Goal: Task Accomplishment & Management: Manage account settings

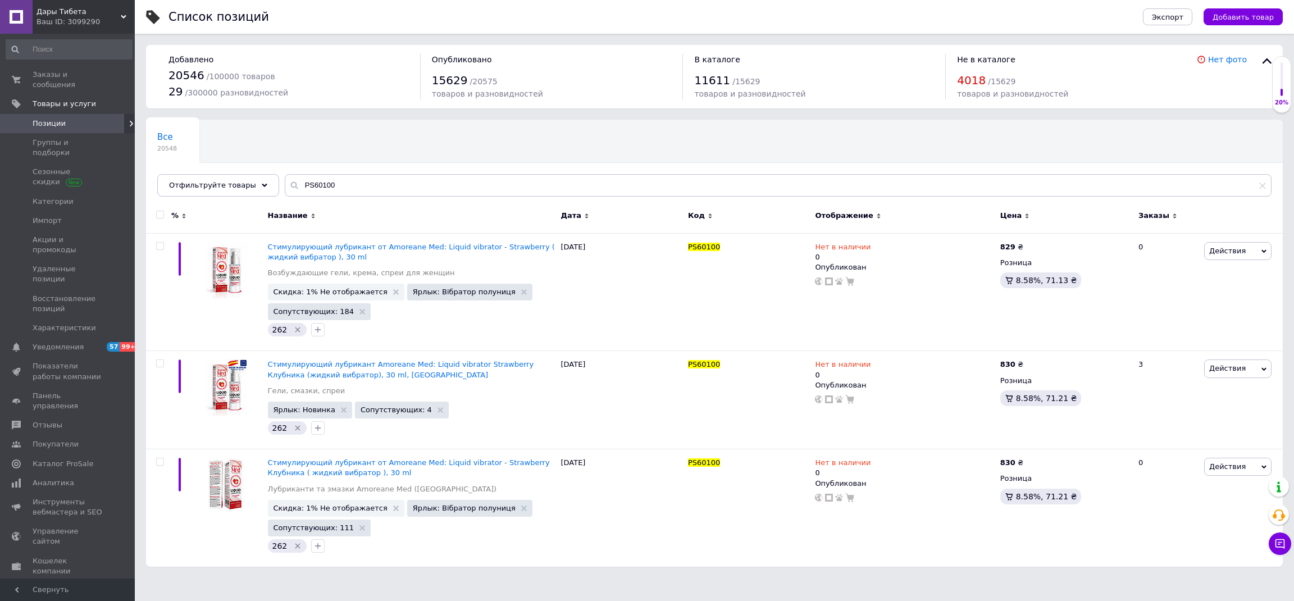
click at [106, 69] on link "Заказы и сообщения 0 0" at bounding box center [69, 79] width 138 height 29
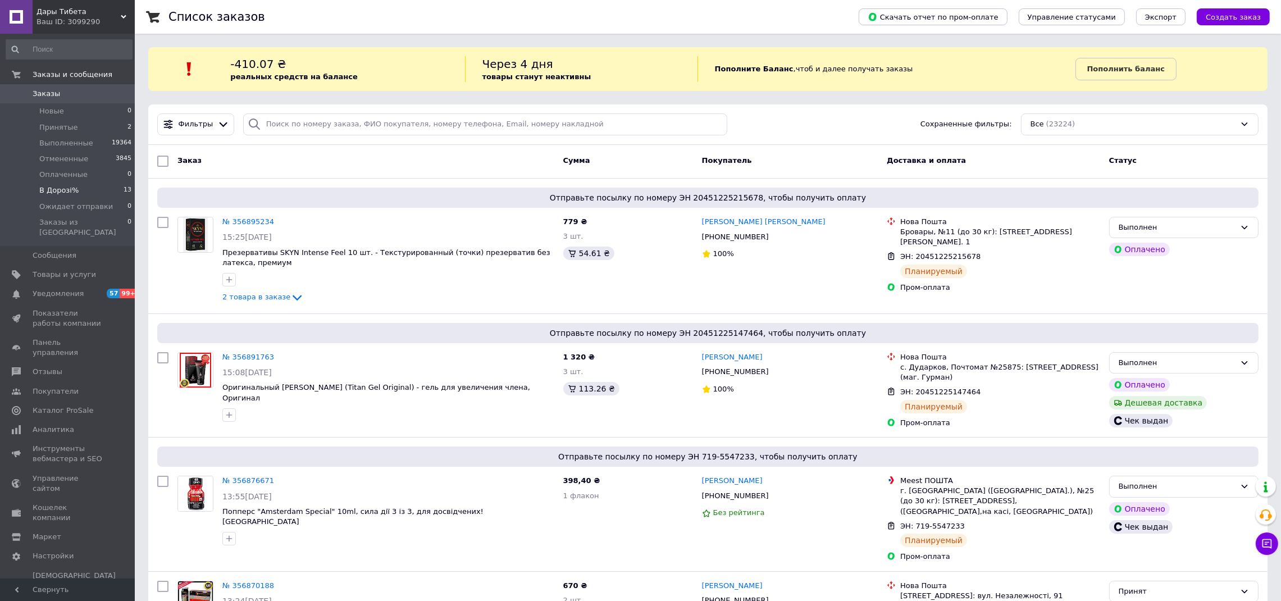
click at [89, 188] on li "В Дорозі% 13" at bounding box center [69, 191] width 138 height 16
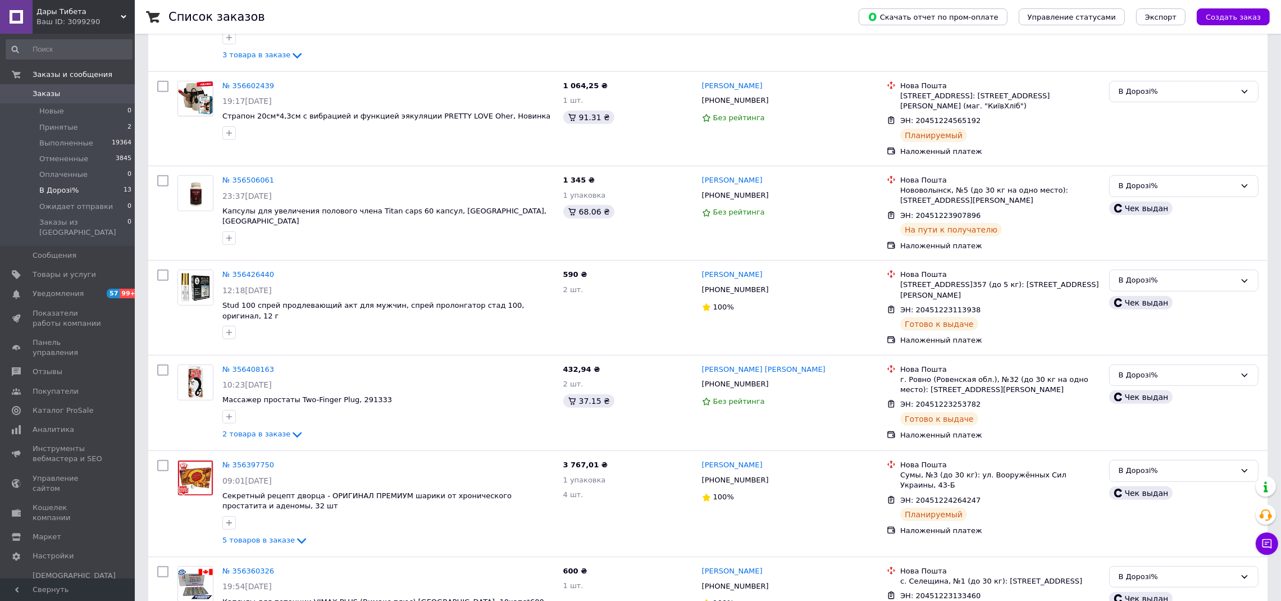
scroll to position [872, 0]
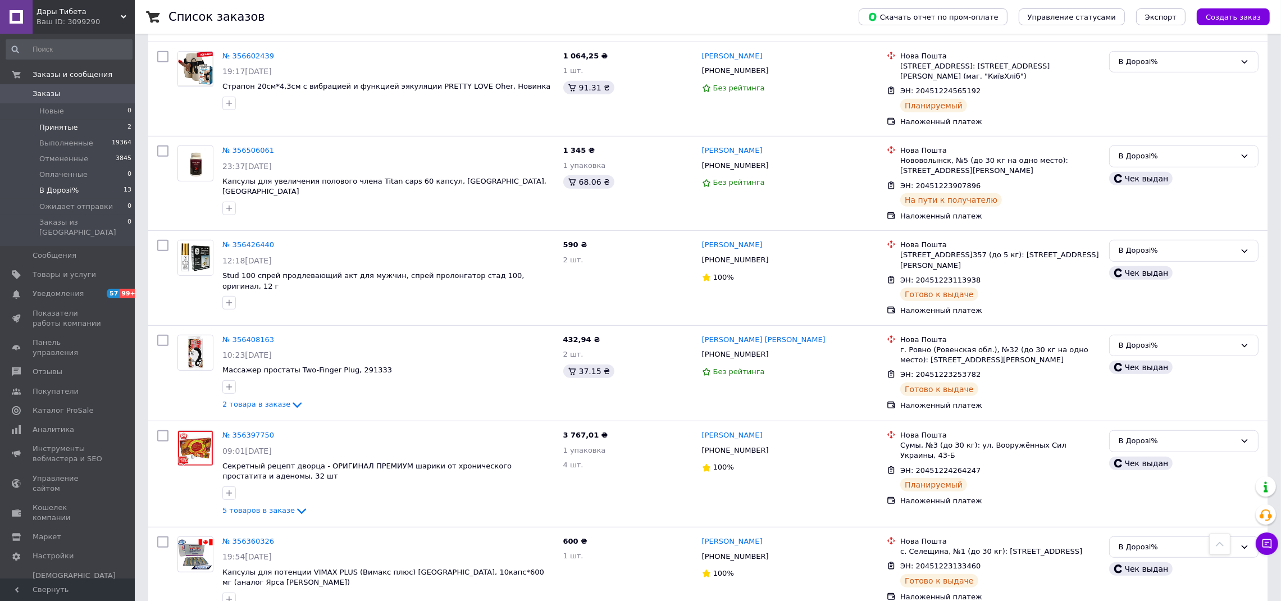
click at [67, 127] on span "Принятые" at bounding box center [58, 127] width 39 height 10
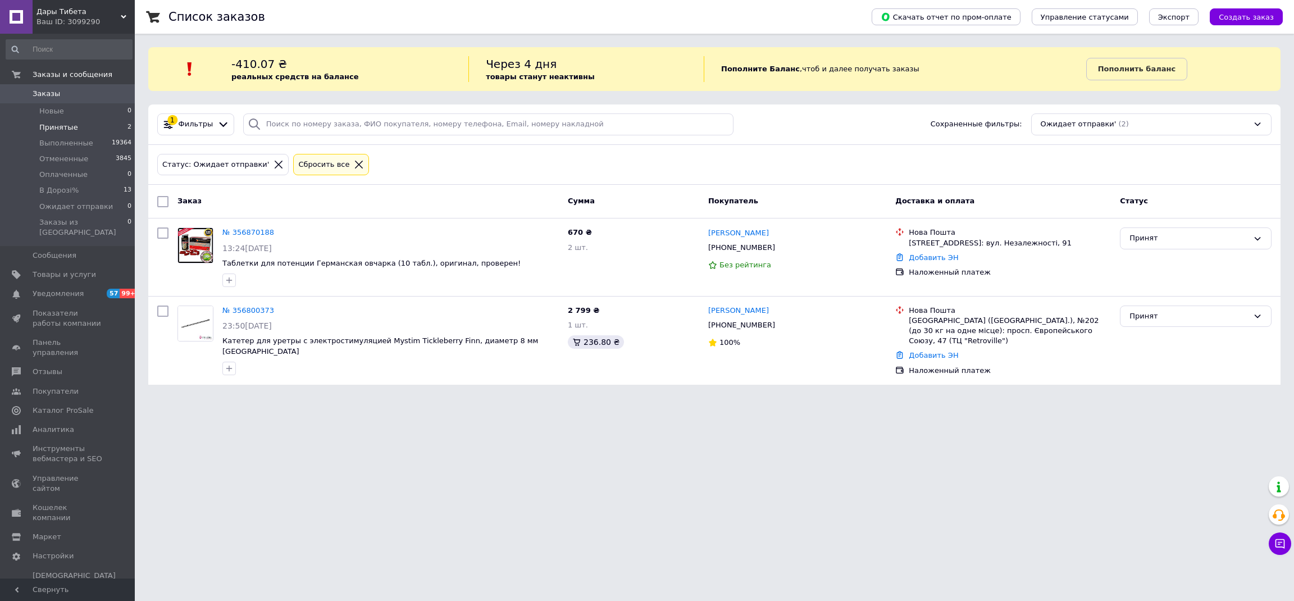
click at [1261, 57] on div "Пополнить баланс" at bounding box center [1183, 69] width 194 height 26
click at [1164, 71] on link "Пополнить баланс" at bounding box center [1136, 69] width 101 height 22
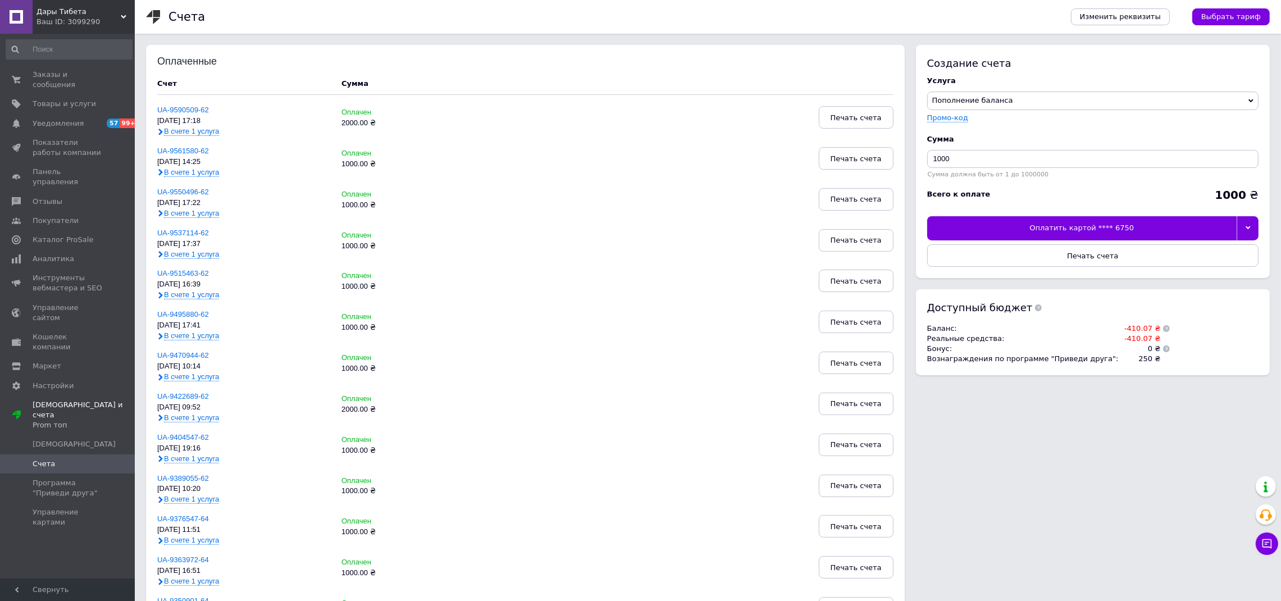
click at [1253, 225] on div at bounding box center [1248, 228] width 22 height 24
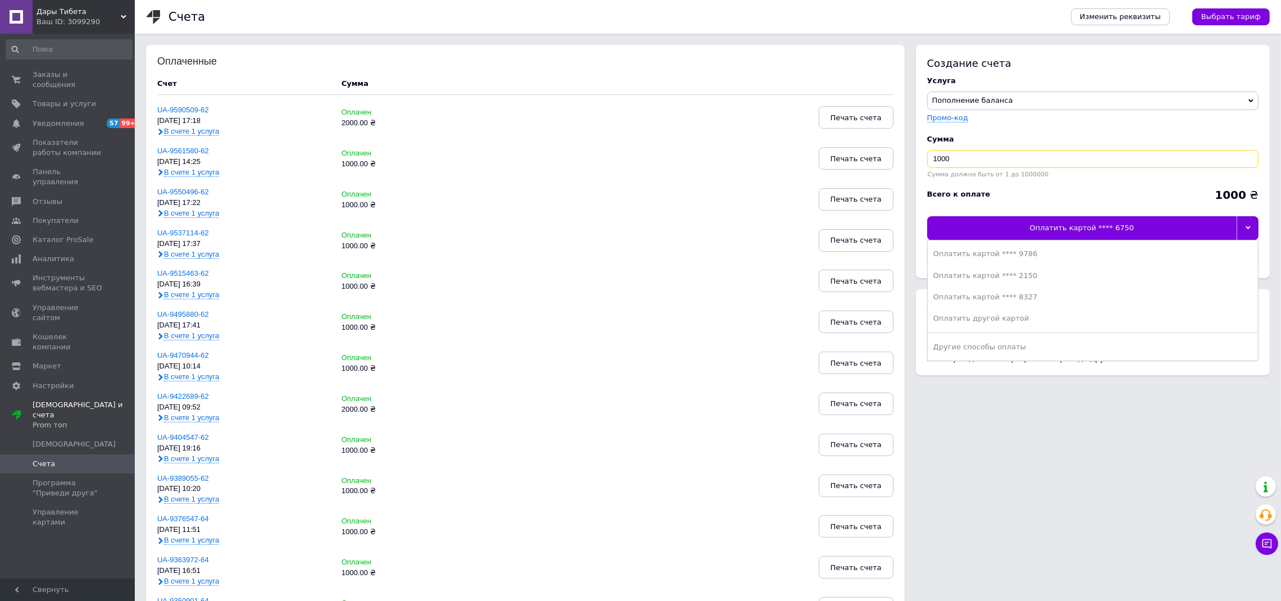
click at [1039, 164] on input "1000" at bounding box center [1092, 159] width 331 height 18
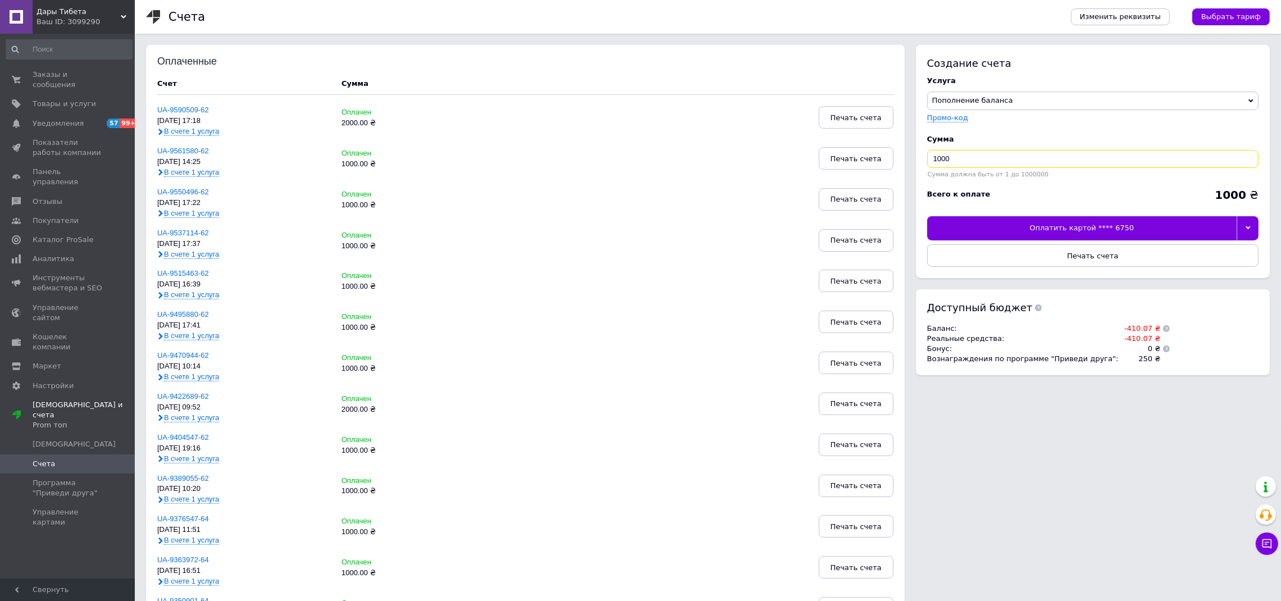
click at [1039, 164] on input "1000" at bounding box center [1092, 159] width 331 height 18
type input "2000"
click at [1242, 224] on div at bounding box center [1248, 228] width 22 height 24
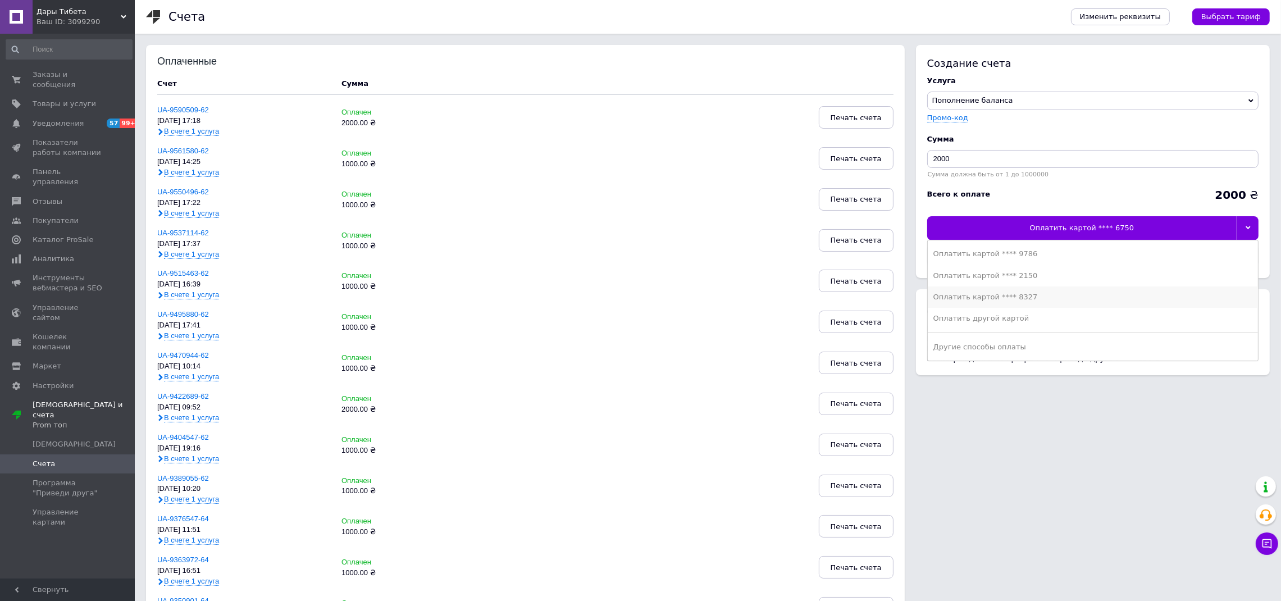
click at [1105, 298] on div "Оплатить картой **** 8327" at bounding box center [1092, 297] width 319 height 10
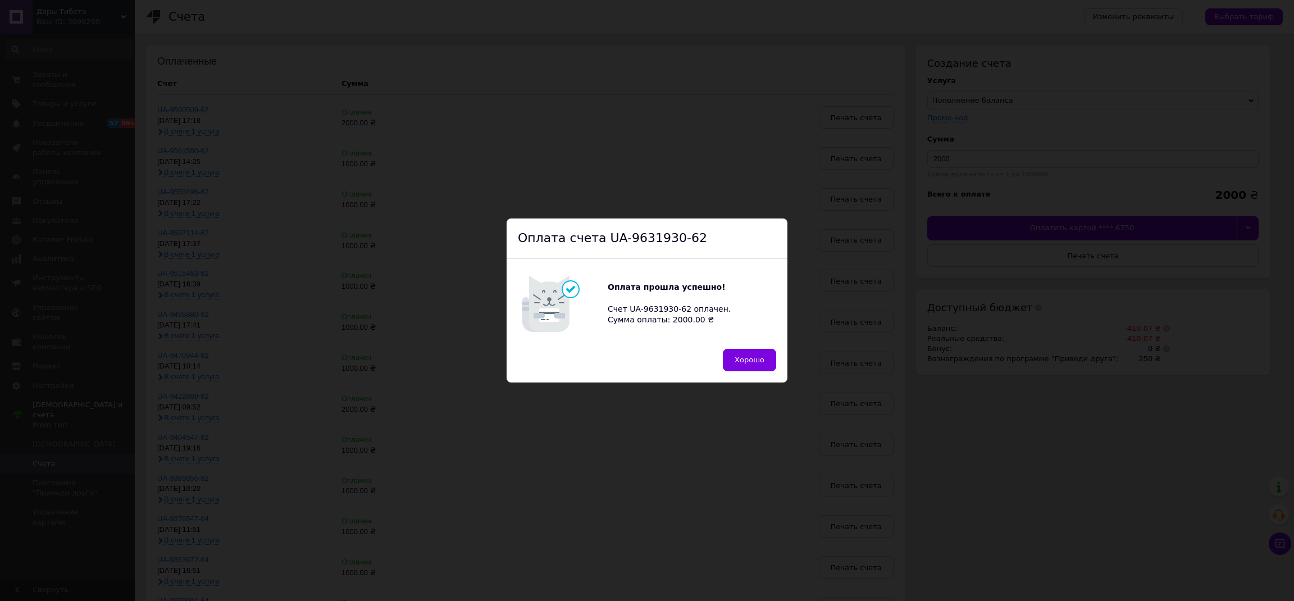
drag, startPoint x: 541, startPoint y: 103, endPoint x: 541, endPoint y: 94, distance: 9.0
click at [541, 103] on div "Оплата счета UA-9631930-62 Оплата прошла успешно! Счет UA-9631930-62 оплачен. С…" at bounding box center [647, 300] width 1294 height 601
